Goal: Information Seeking & Learning: Learn about a topic

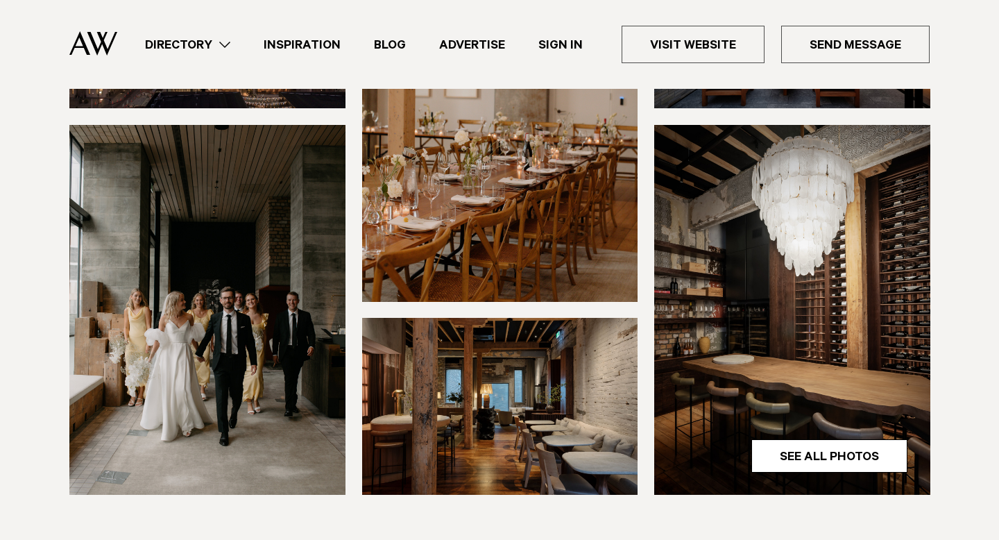
scroll to position [542, 0]
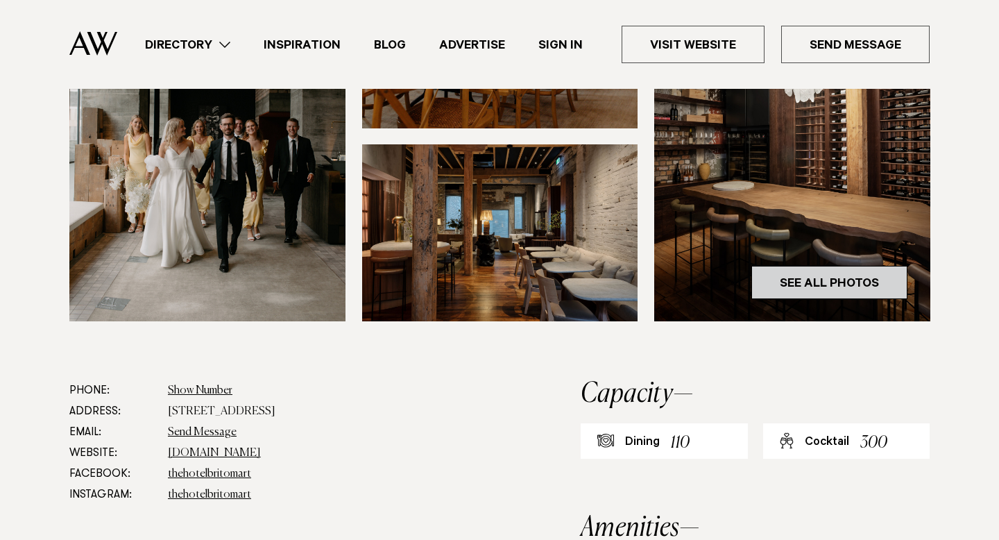
click at [821, 266] on link "See All Photos" at bounding box center [830, 282] width 156 height 33
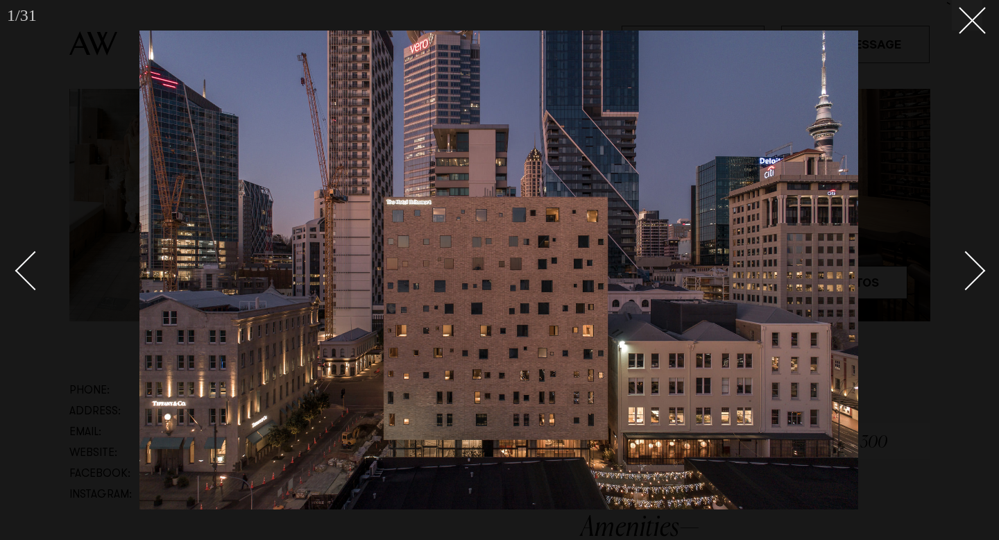
click at [983, 269] on div "Next slide" at bounding box center [967, 271] width 40 height 40
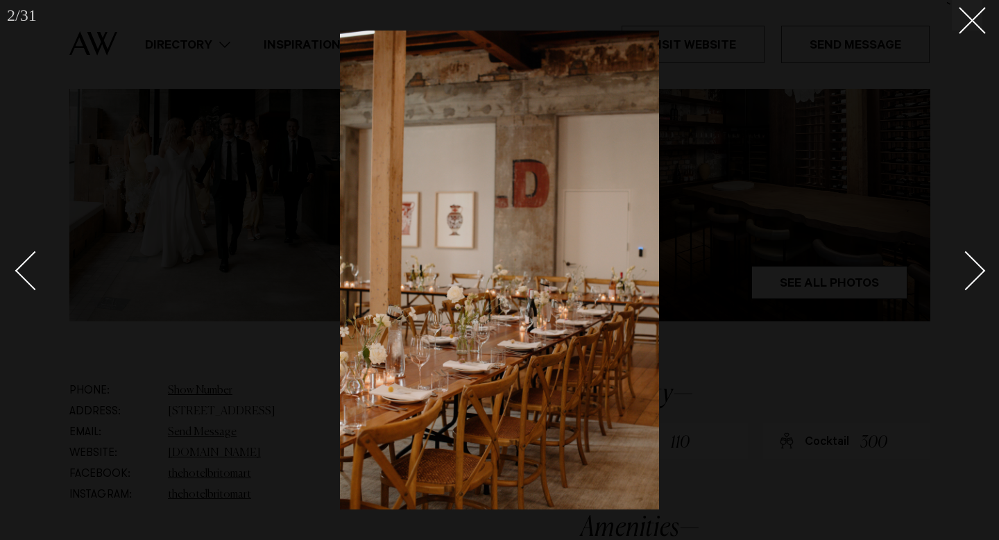
click at [983, 269] on div "Next slide" at bounding box center [967, 271] width 40 height 40
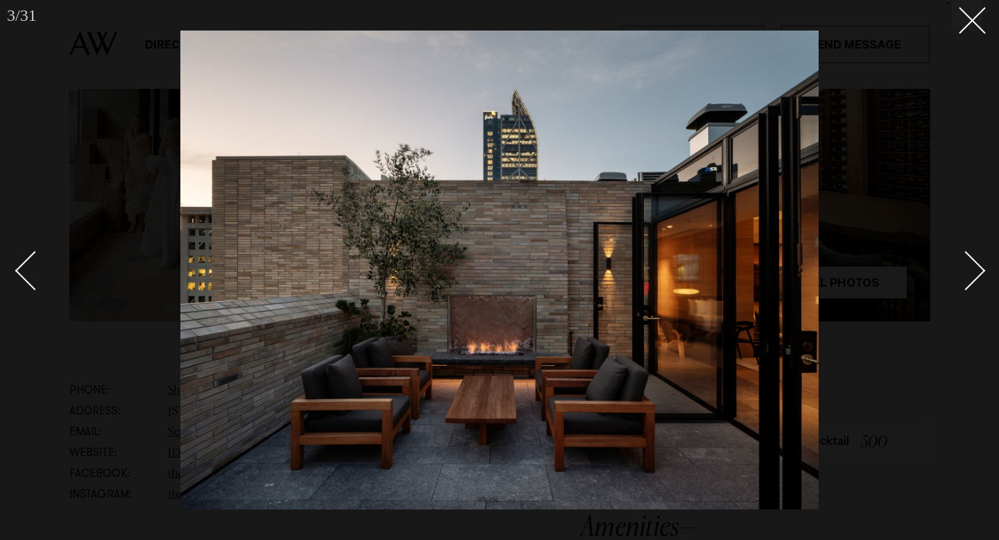
click at [983, 269] on div "Next slide" at bounding box center [967, 271] width 40 height 40
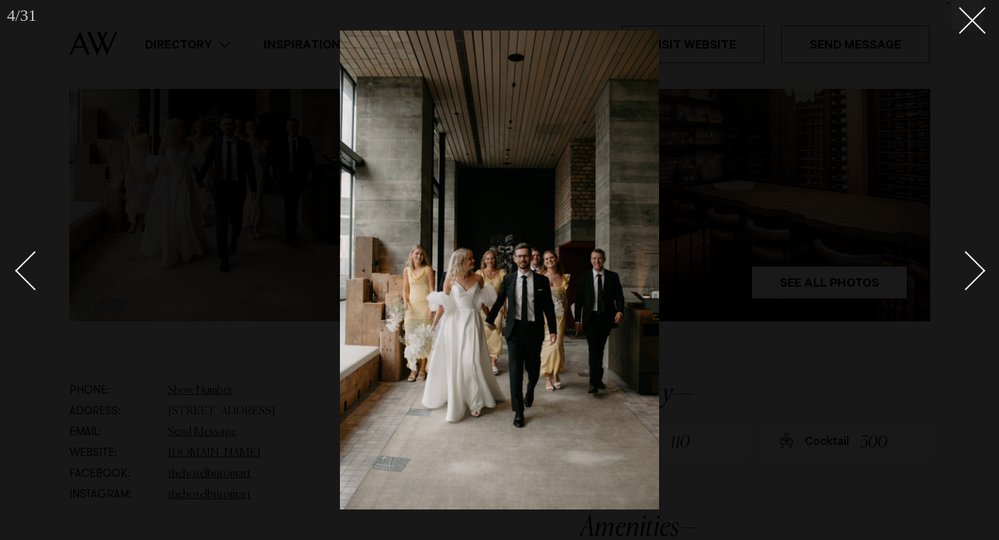
click at [983, 269] on div "Next slide" at bounding box center [967, 271] width 40 height 40
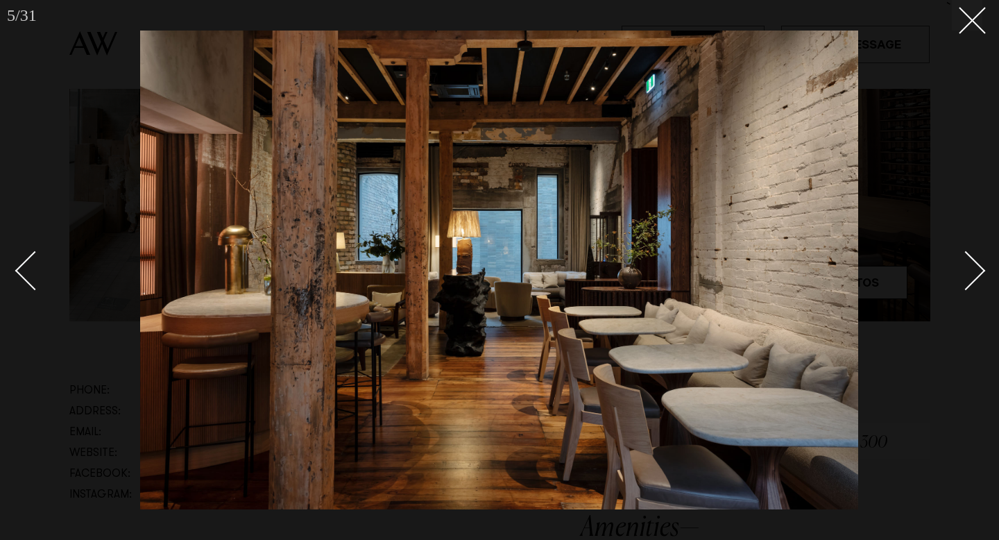
click at [983, 269] on div "Next slide" at bounding box center [967, 271] width 40 height 40
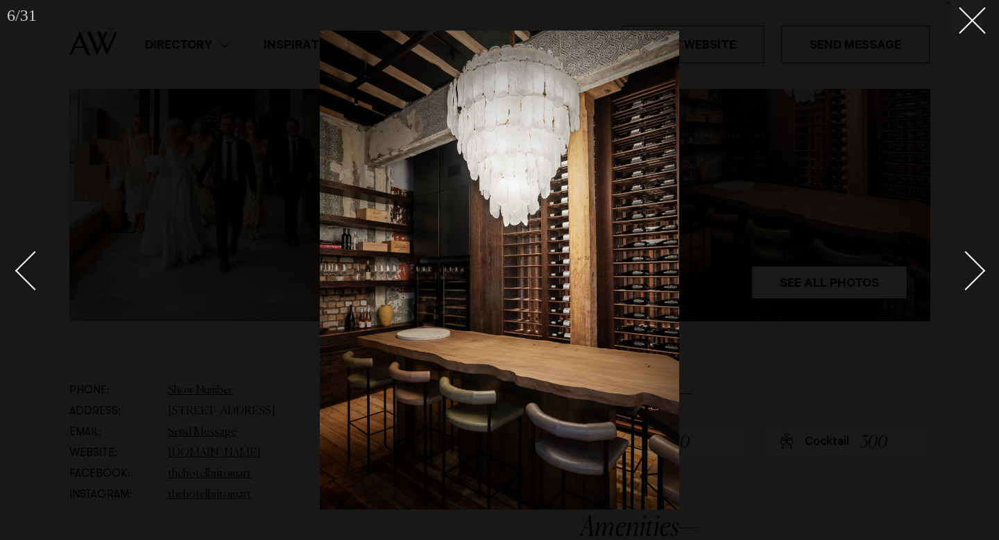
click at [983, 269] on div "Next slide" at bounding box center [967, 271] width 40 height 40
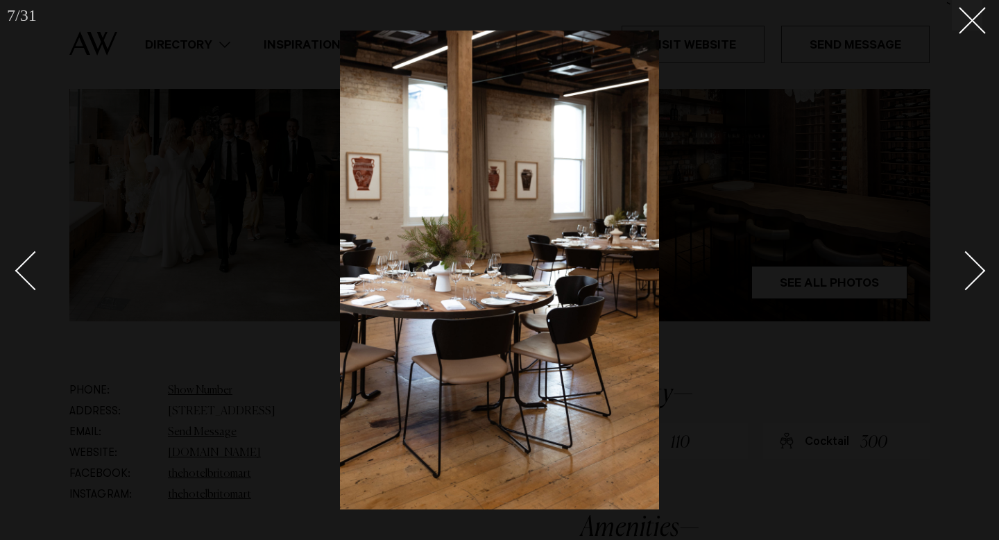
click at [983, 269] on div "Next slide" at bounding box center [967, 271] width 40 height 40
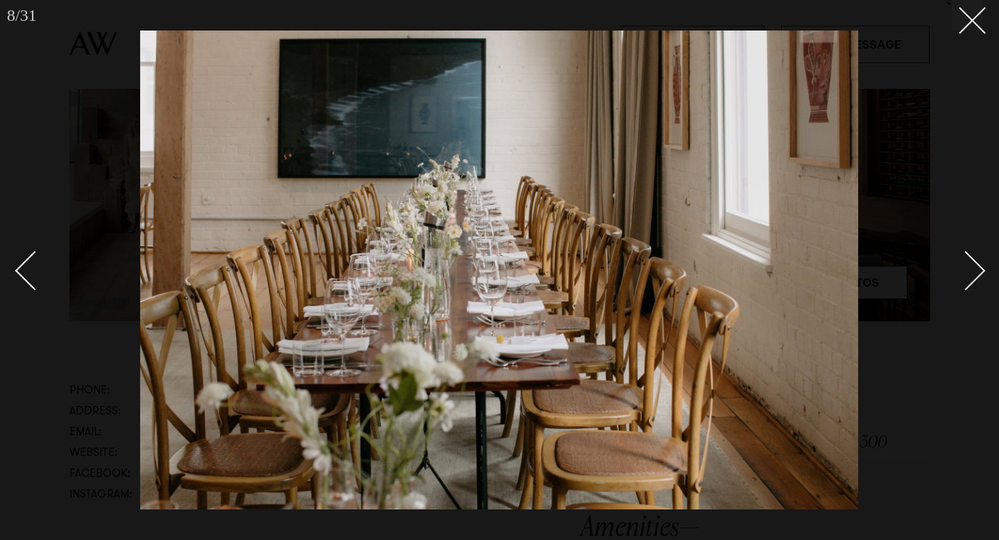
click at [983, 269] on div "Next slide" at bounding box center [967, 271] width 40 height 40
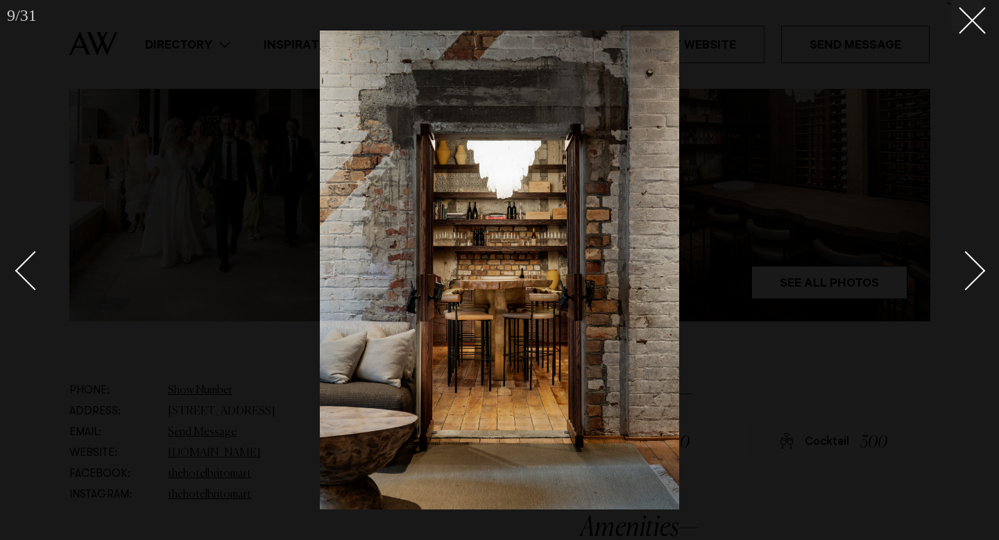
click at [983, 269] on div "Next slide" at bounding box center [967, 271] width 40 height 40
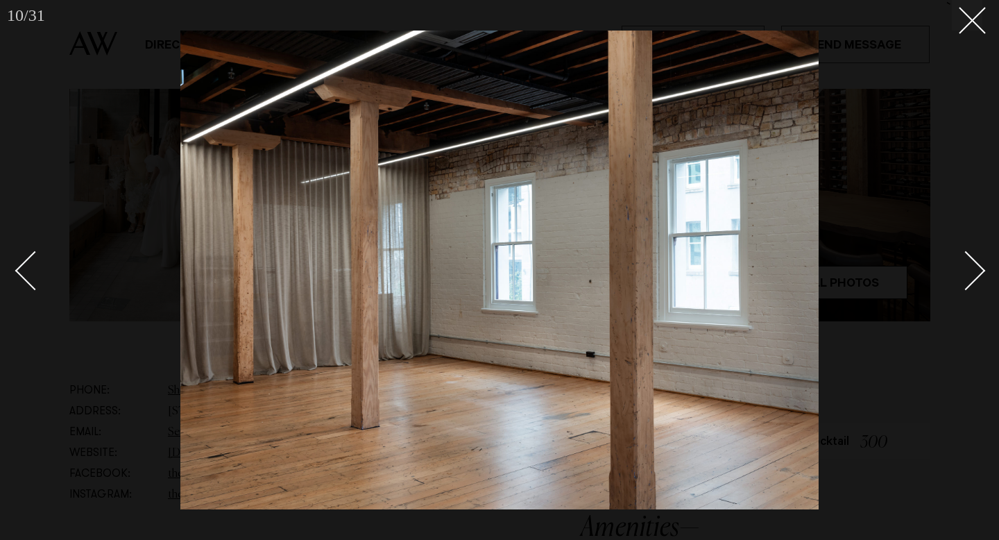
click at [983, 269] on div "Next slide" at bounding box center [967, 271] width 40 height 40
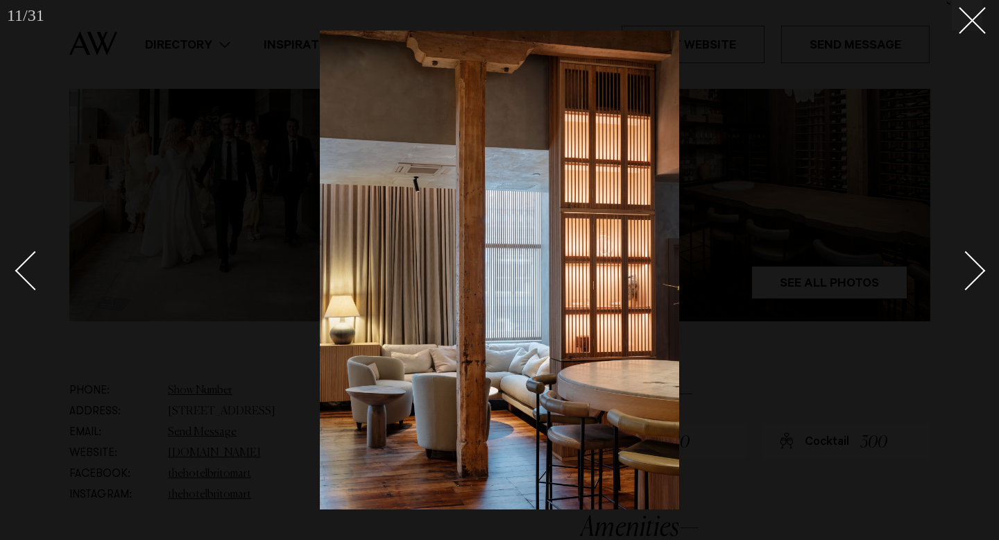
click at [983, 269] on div "Next slide" at bounding box center [967, 271] width 40 height 40
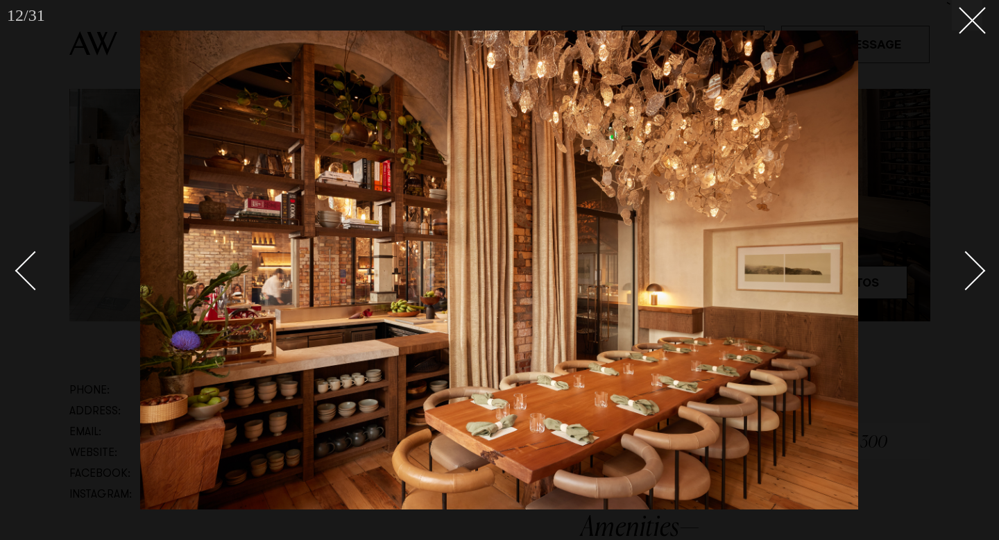
click at [983, 269] on div "Next slide" at bounding box center [967, 271] width 40 height 40
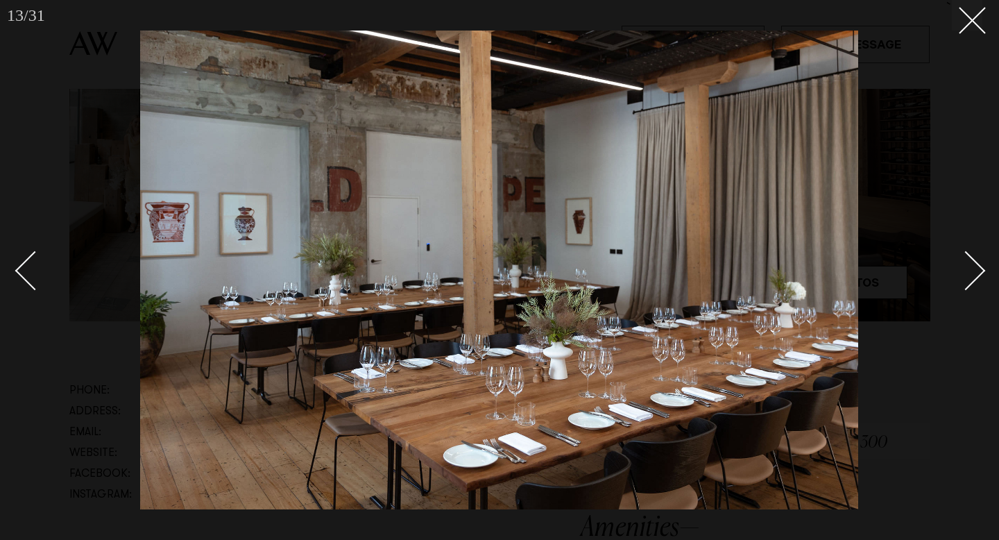
click at [983, 269] on div "Next slide" at bounding box center [967, 271] width 40 height 40
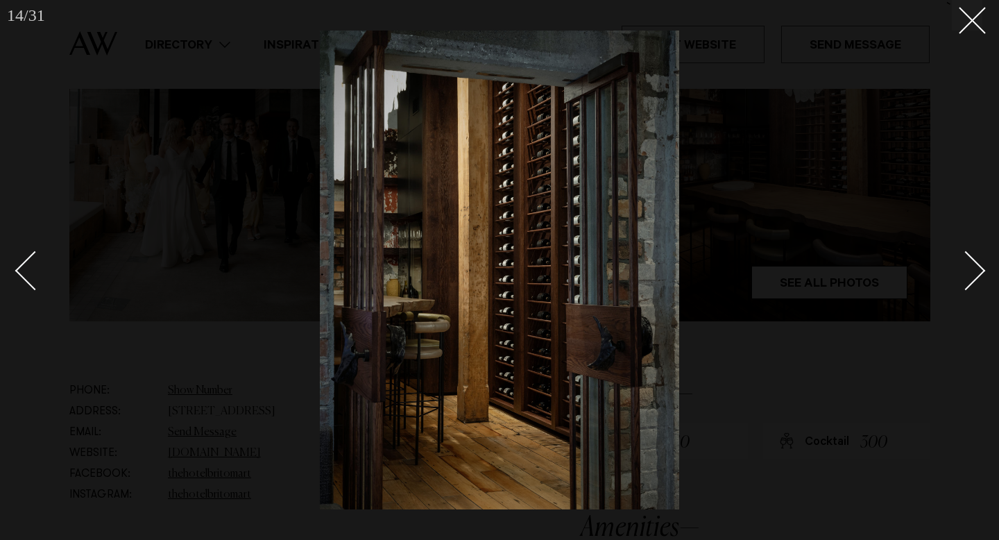
click at [983, 269] on div "Next slide" at bounding box center [967, 271] width 40 height 40
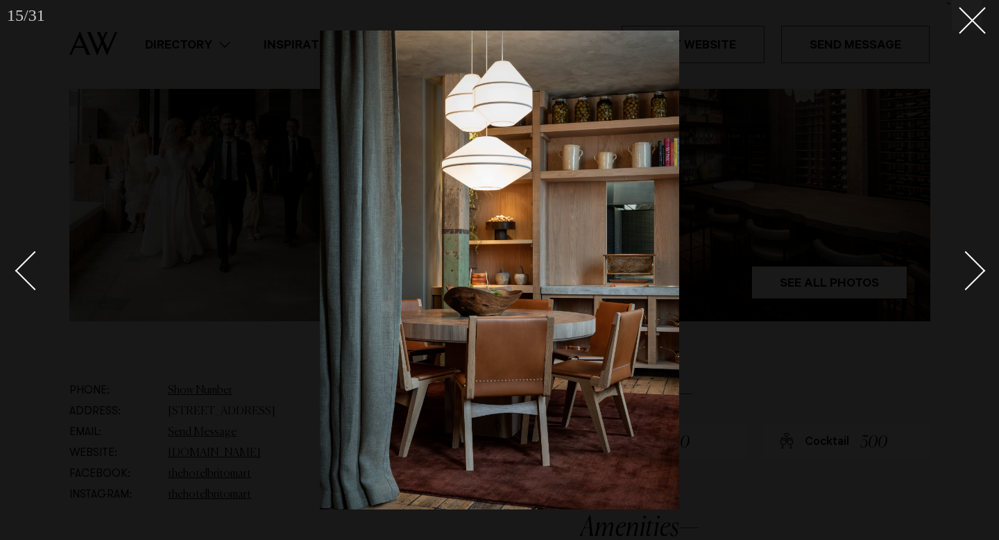
click at [983, 269] on div "Next slide" at bounding box center [967, 271] width 40 height 40
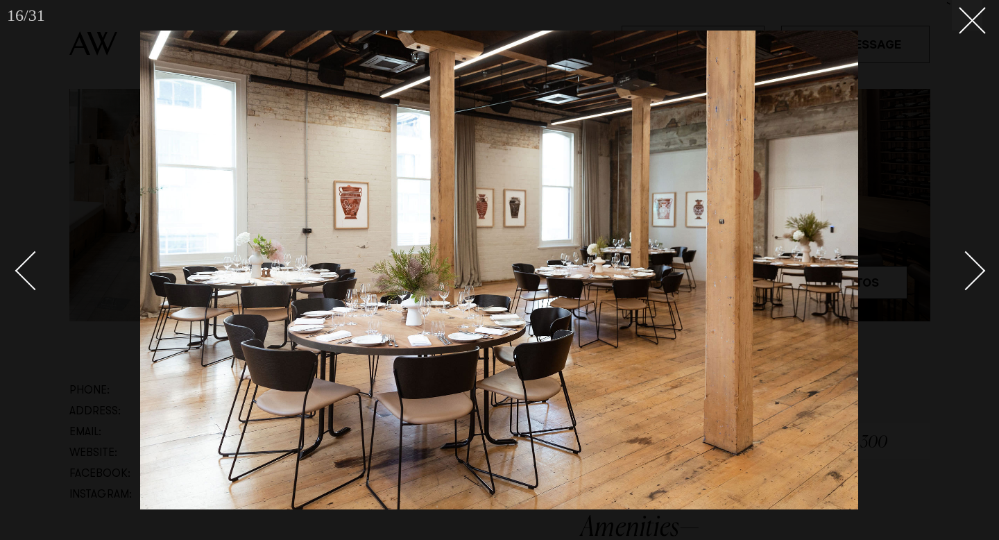
click at [983, 269] on div "Next slide" at bounding box center [967, 271] width 40 height 40
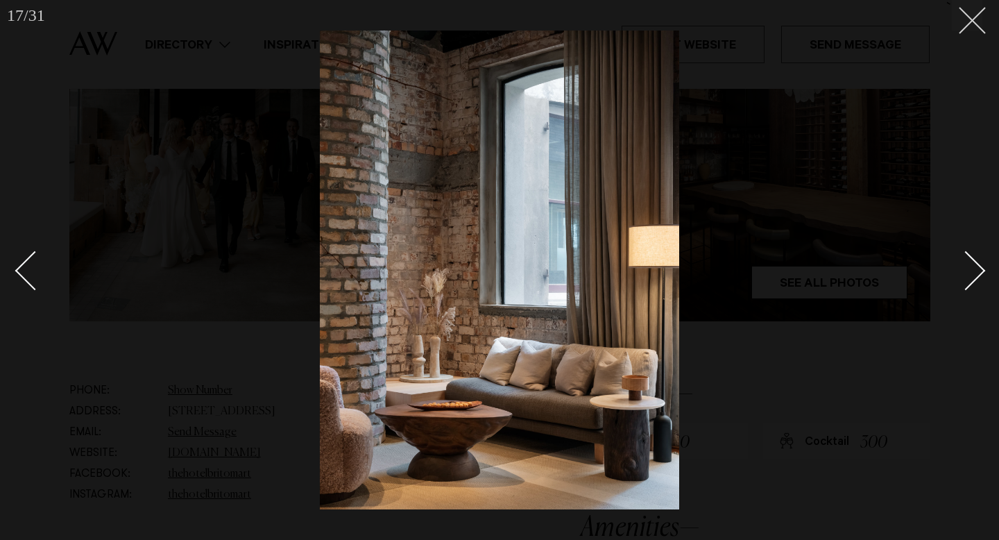
click at [973, 19] on line at bounding box center [973, 21] width 26 height 26
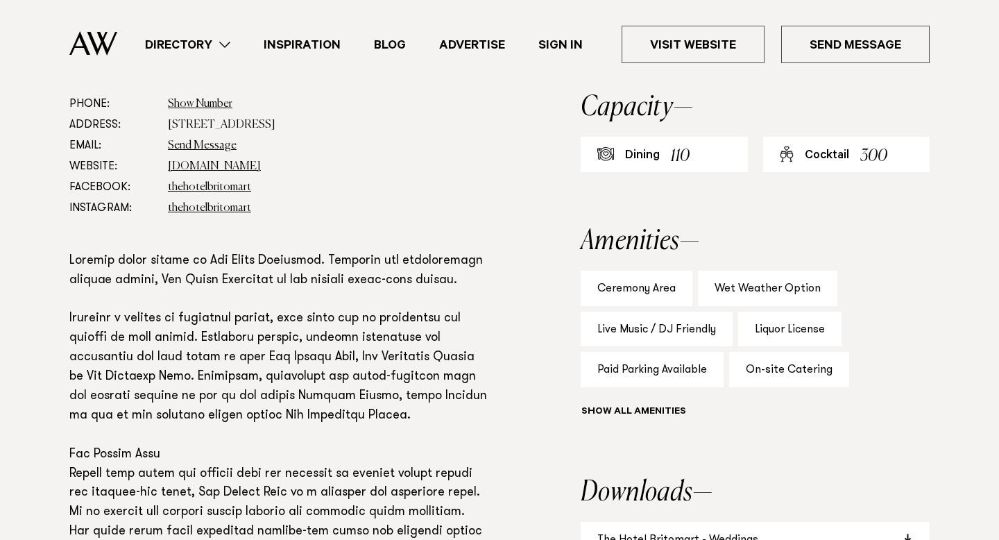
scroll to position [946, 0]
